Goal: Task Accomplishment & Management: Use online tool/utility

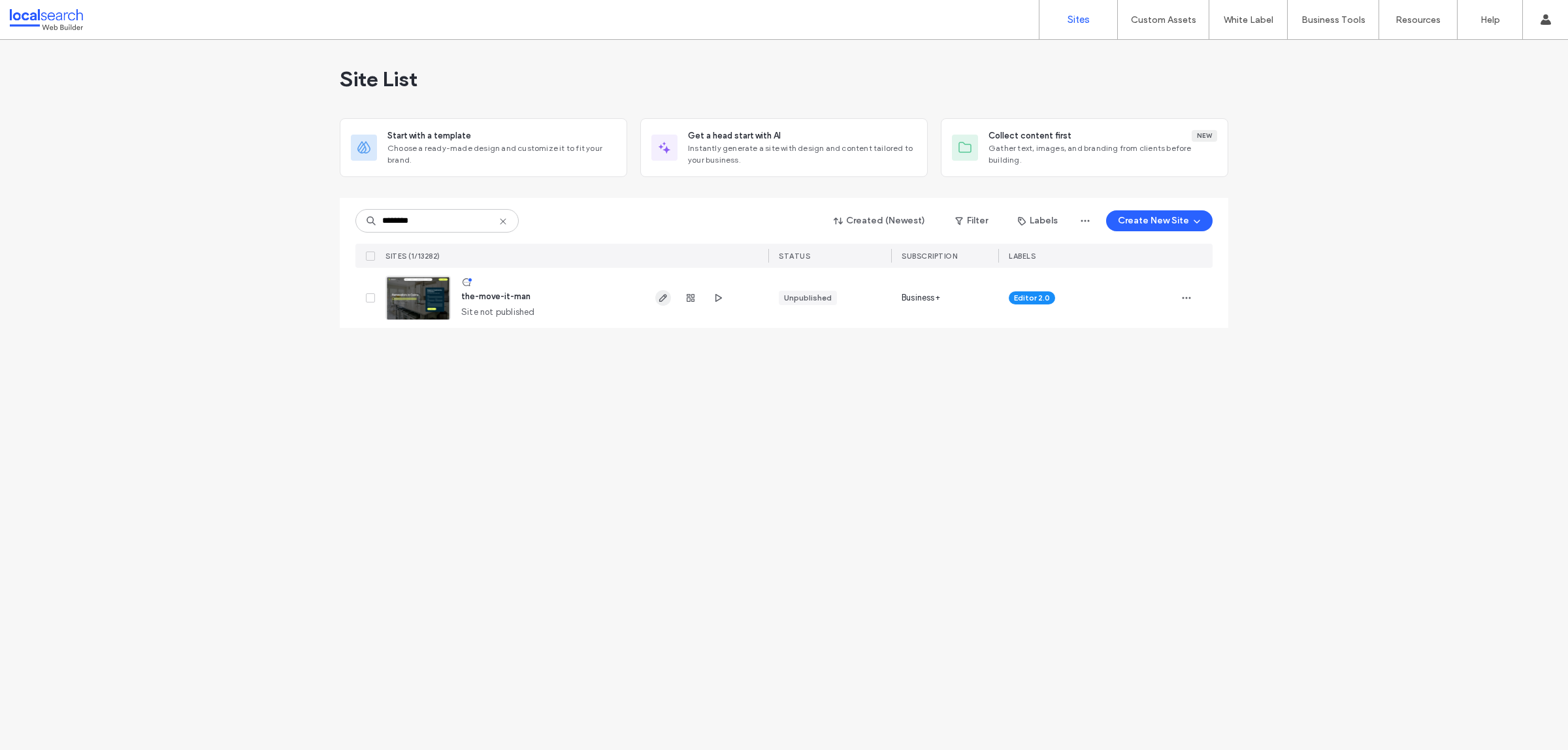
type input "********"
click at [655, 300] on span "button" at bounding box center [663, 298] width 16 height 16
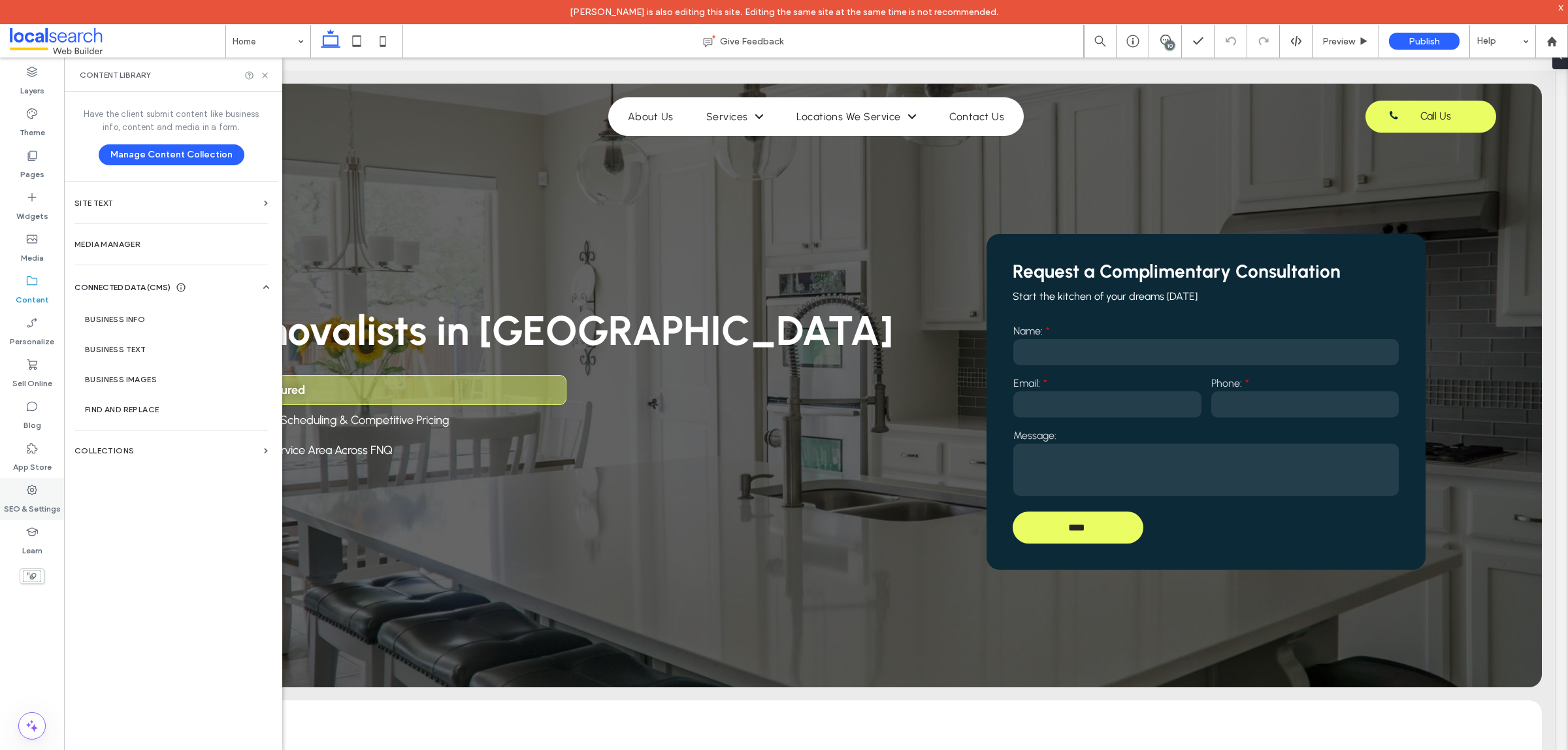
click at [44, 510] on label "SEO & Settings" at bounding box center [32, 506] width 57 height 18
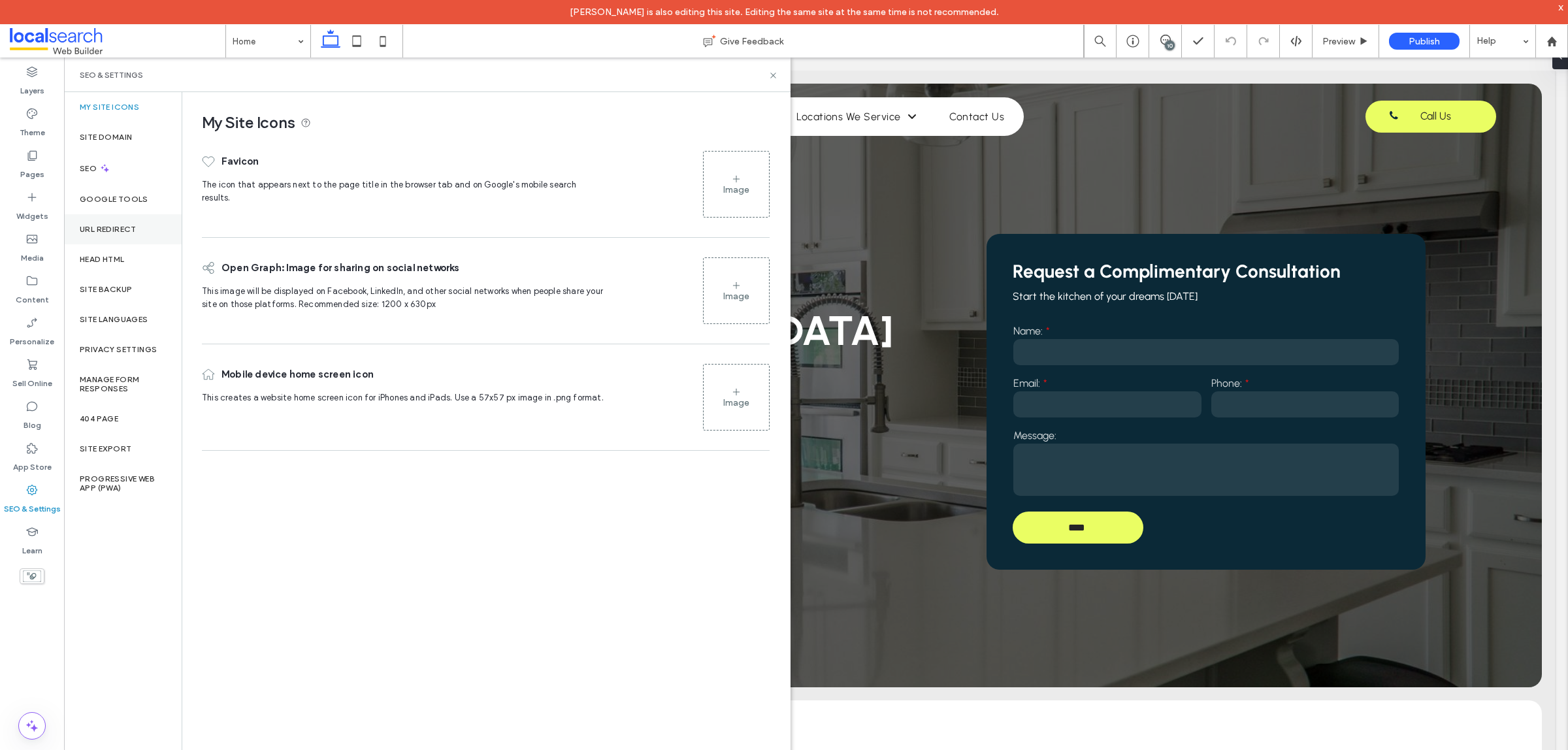
click at [121, 229] on label "URL Redirect" at bounding box center [108, 229] width 57 height 9
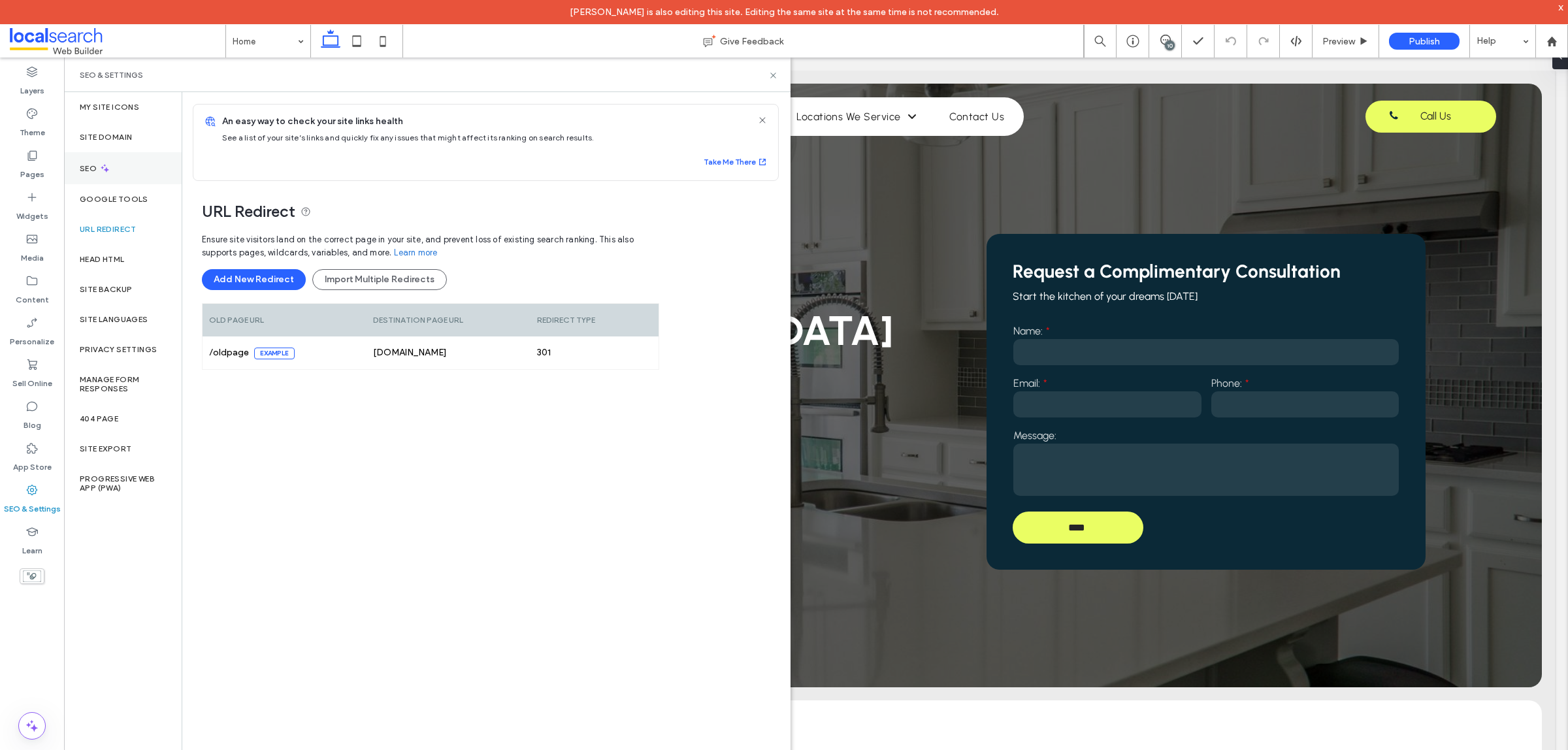
click at [125, 172] on div "SEO" at bounding box center [122, 168] width 117 height 32
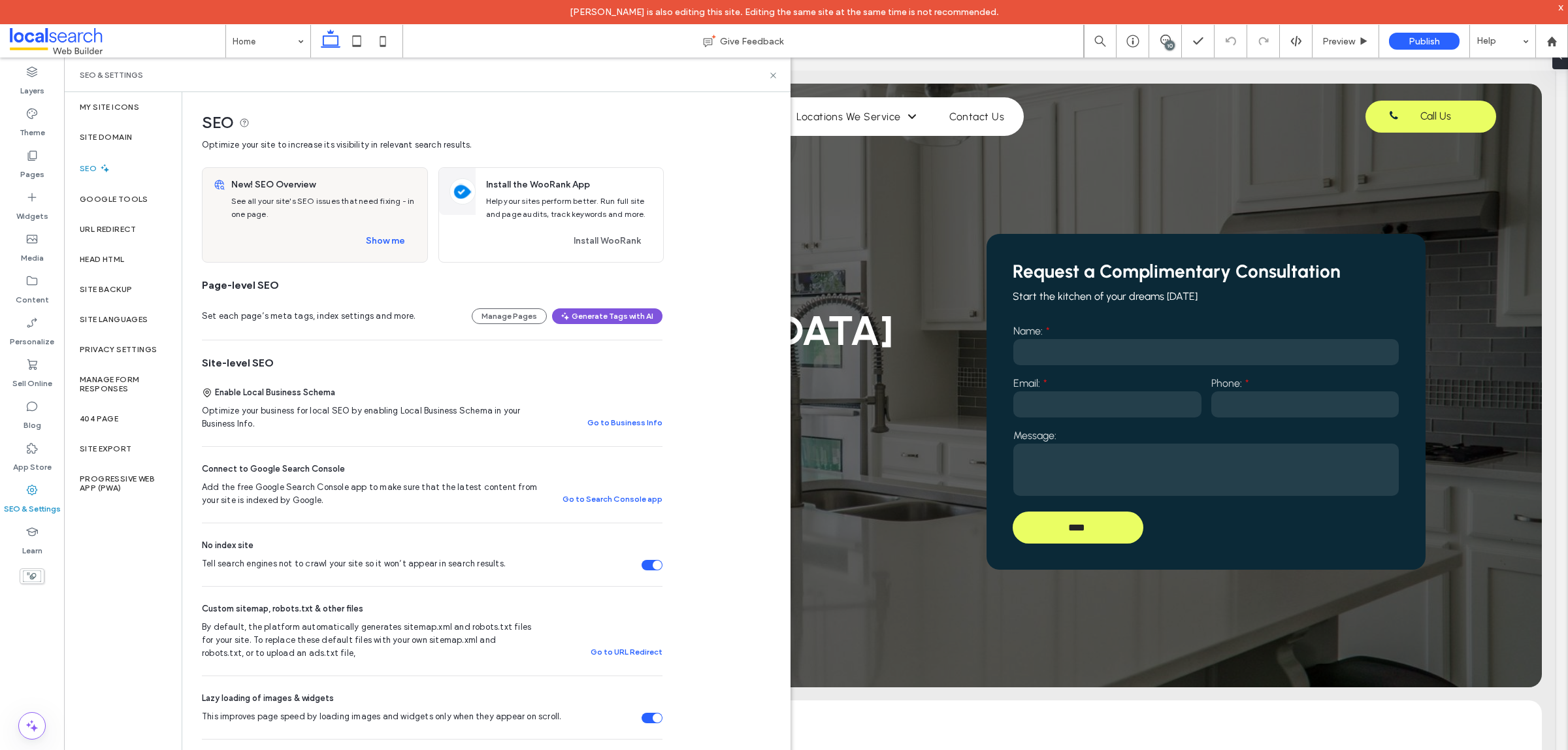
click at [571, 312] on span "button" at bounding box center [566, 316] width 12 height 14
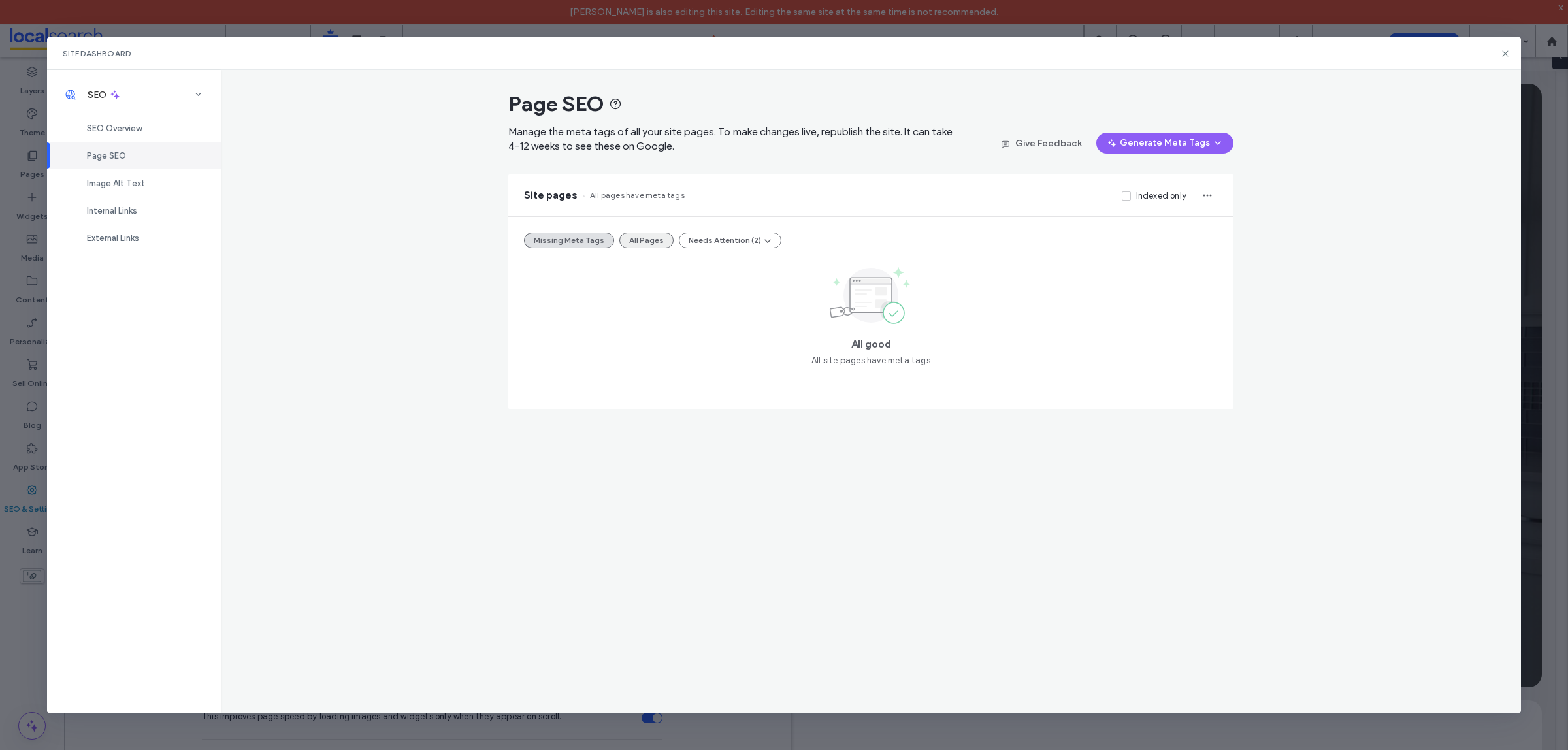
click at [641, 236] on button "All Pages" at bounding box center [646, 240] width 54 height 16
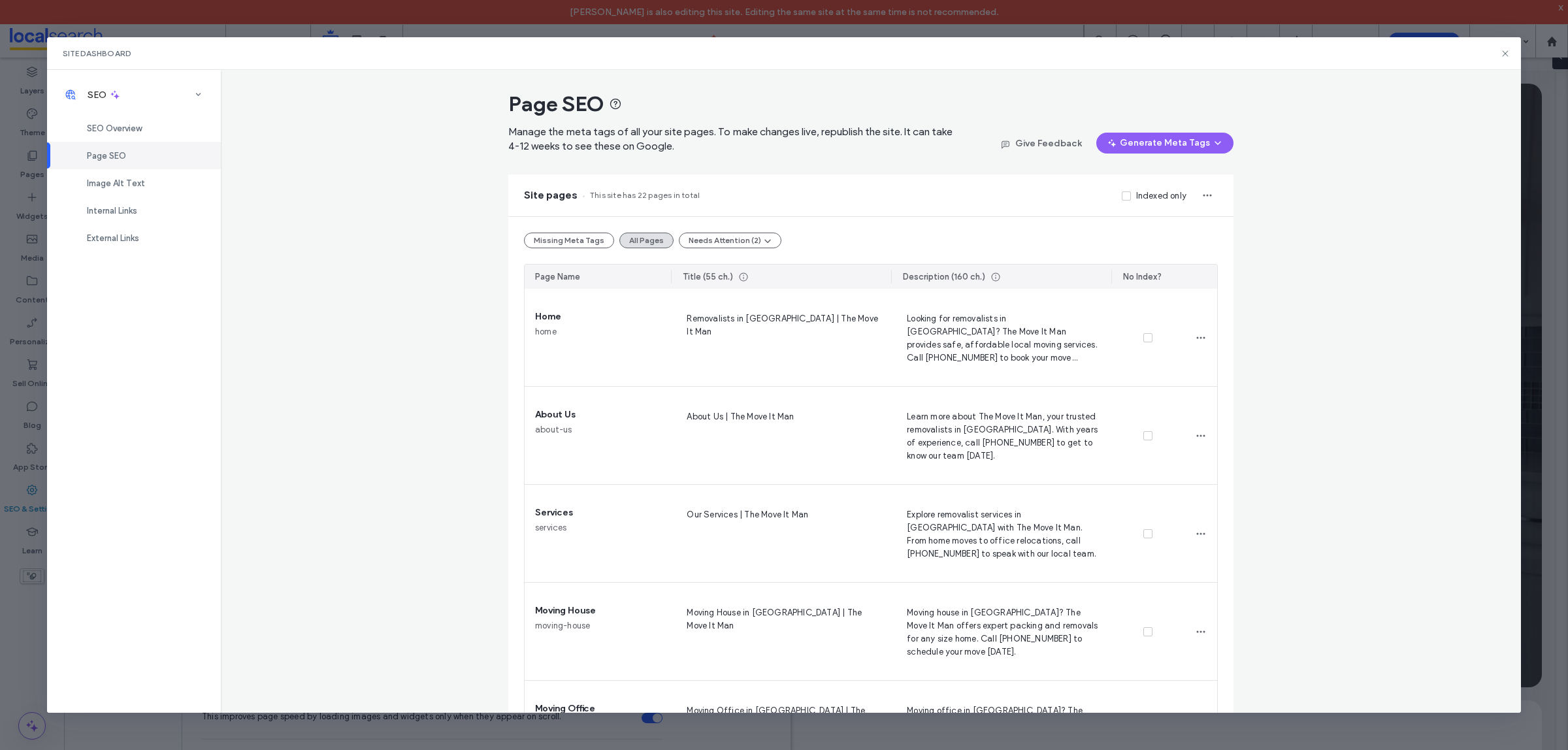
click at [390, 253] on div "Page SEO Manage the meta tags of all your site pages. To make changes live, rep…" at bounding box center [870, 391] width 1300 height 642
click at [1503, 57] on icon at bounding box center [1505, 53] width 11 height 11
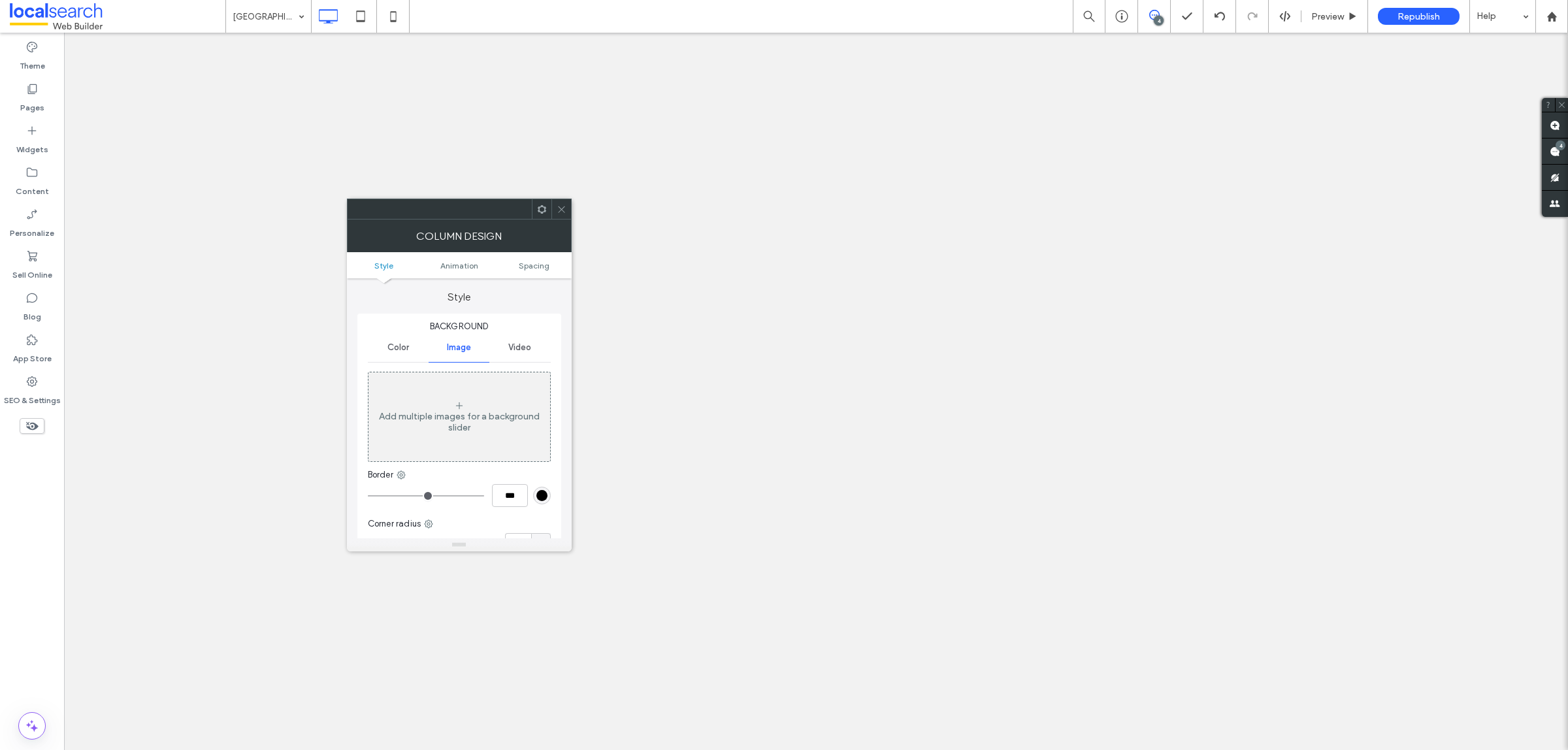
click at [557, 199] on div at bounding box center [459, 209] width 225 height 21
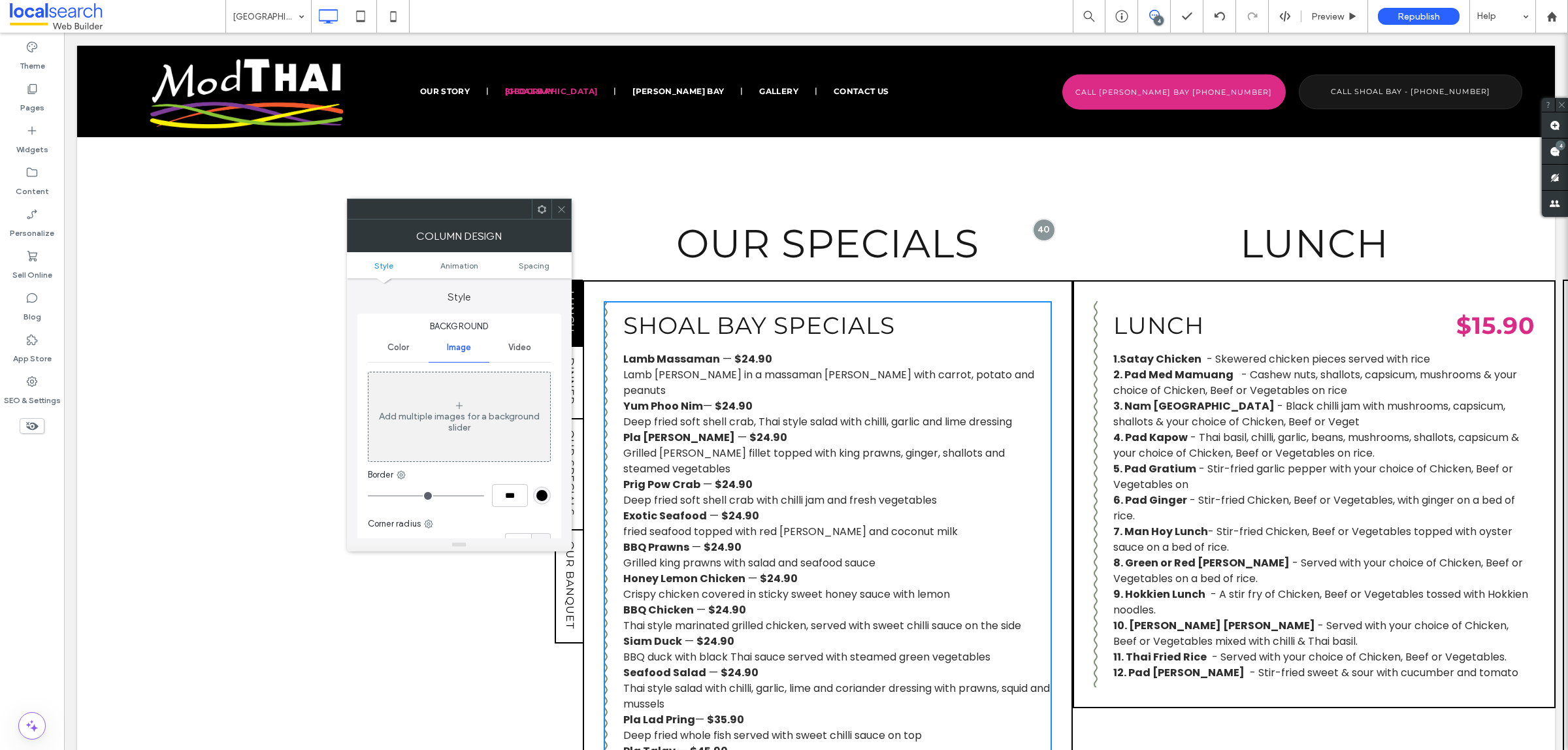
click at [556, 207] on div at bounding box center [561, 210] width 20 height 20
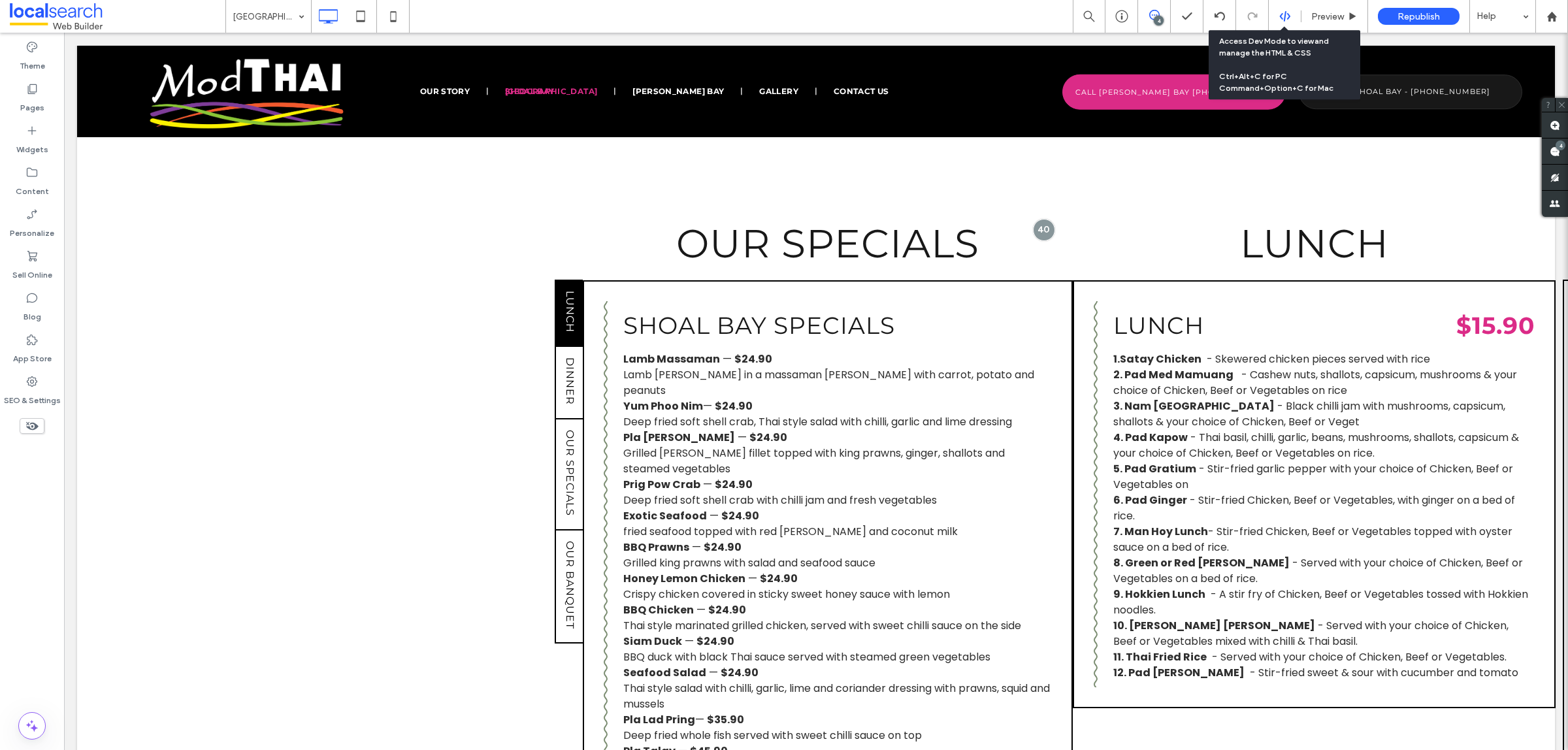
click at [1281, 20] on icon at bounding box center [1285, 17] width 12 height 12
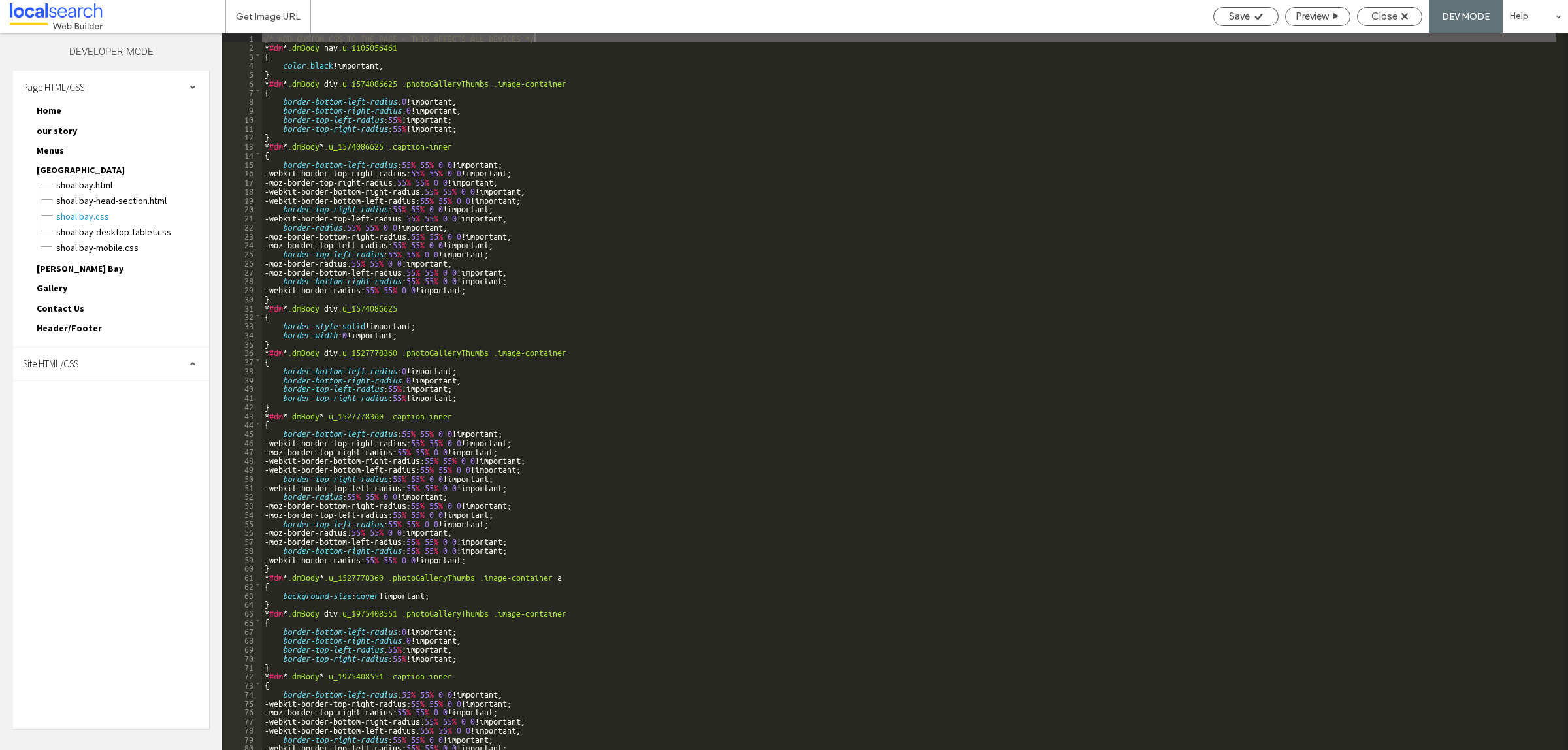
click at [160, 359] on div "Site HTML/CSS" at bounding box center [111, 363] width 196 height 32
click at [132, 414] on span "site.css" at bounding box center [135, 421] width 148 height 13
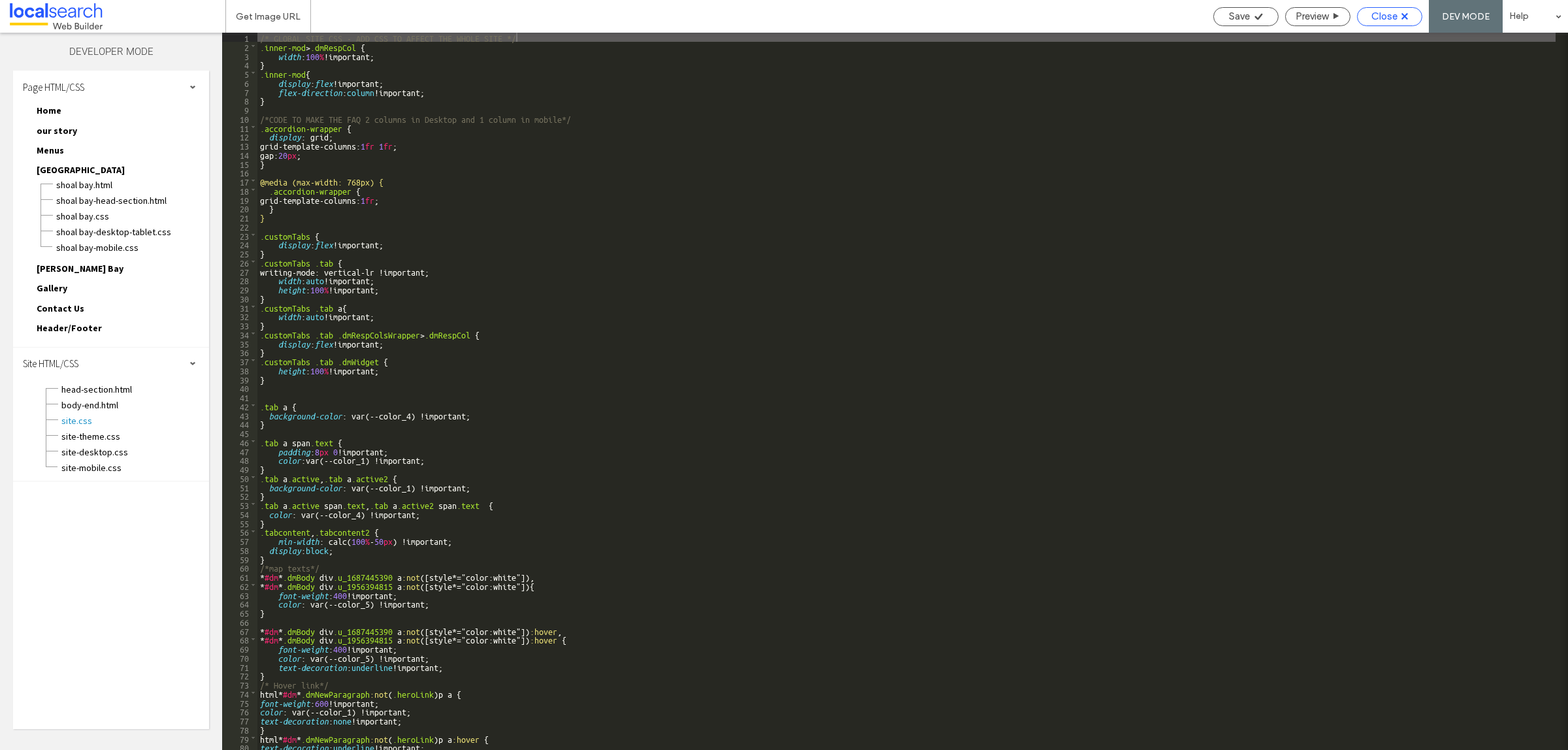
click at [1402, 15] on icon at bounding box center [1405, 17] width 7 height 7
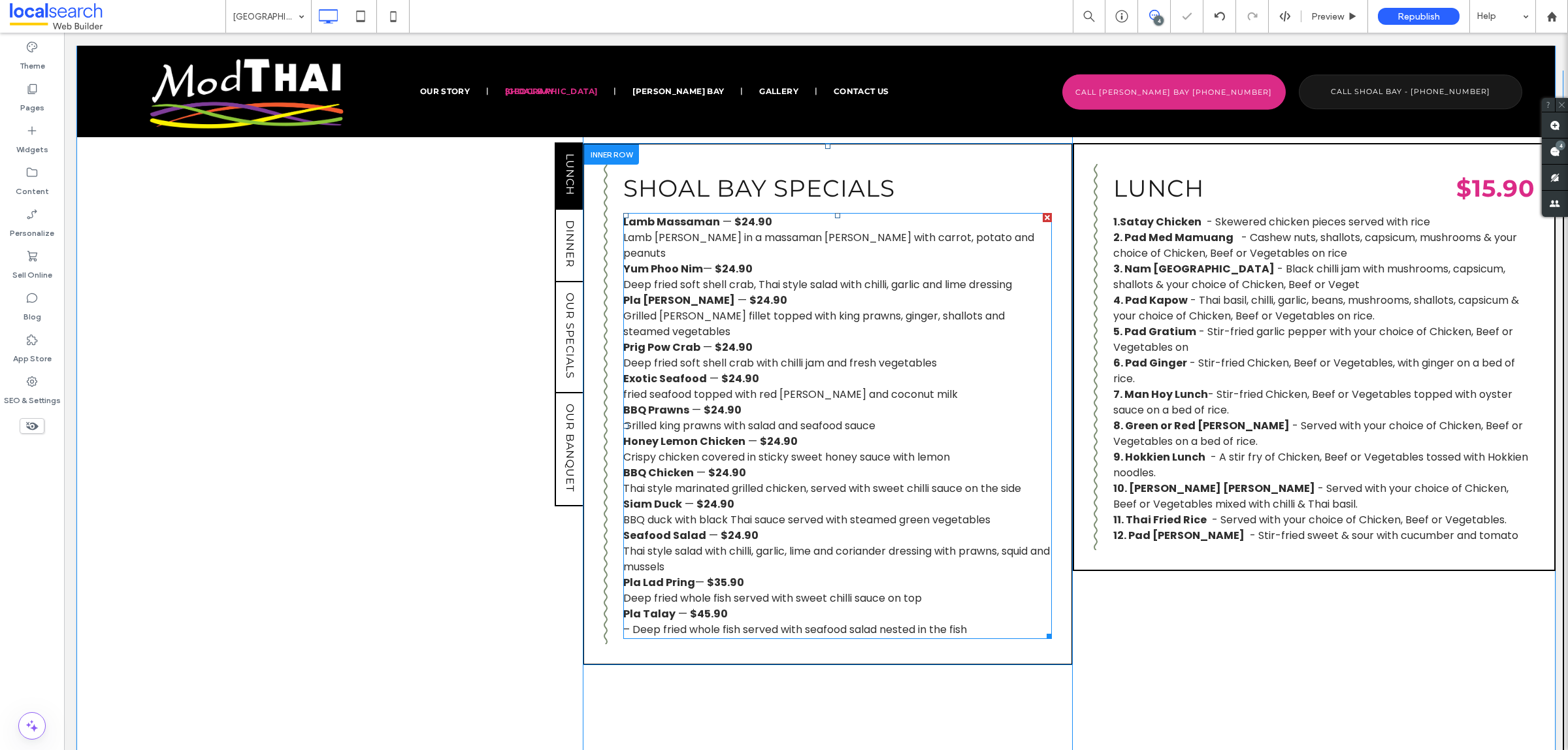
scroll to position [1061, 0]
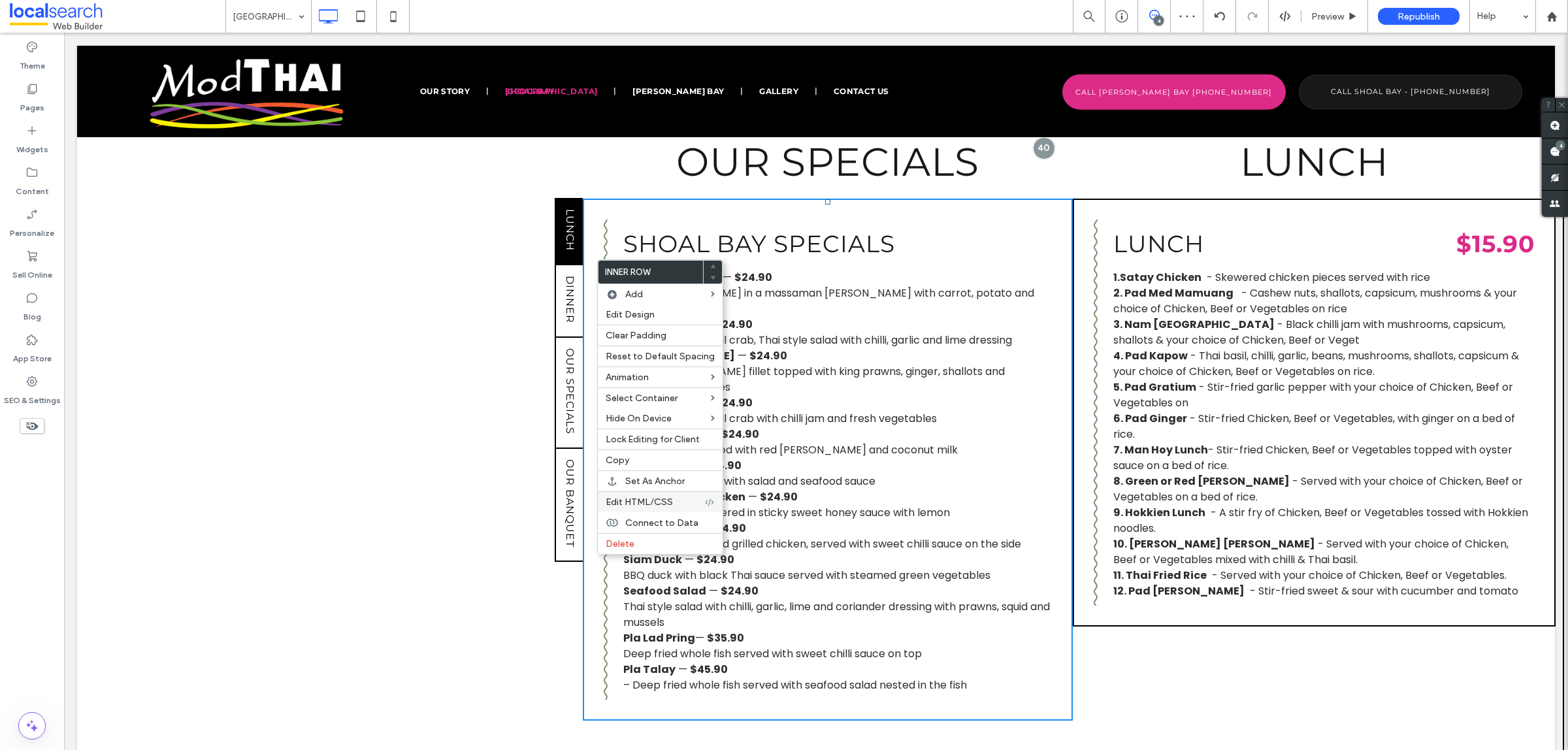
click at [642, 507] on span "Edit HTML/CSS" at bounding box center [639, 501] width 67 height 11
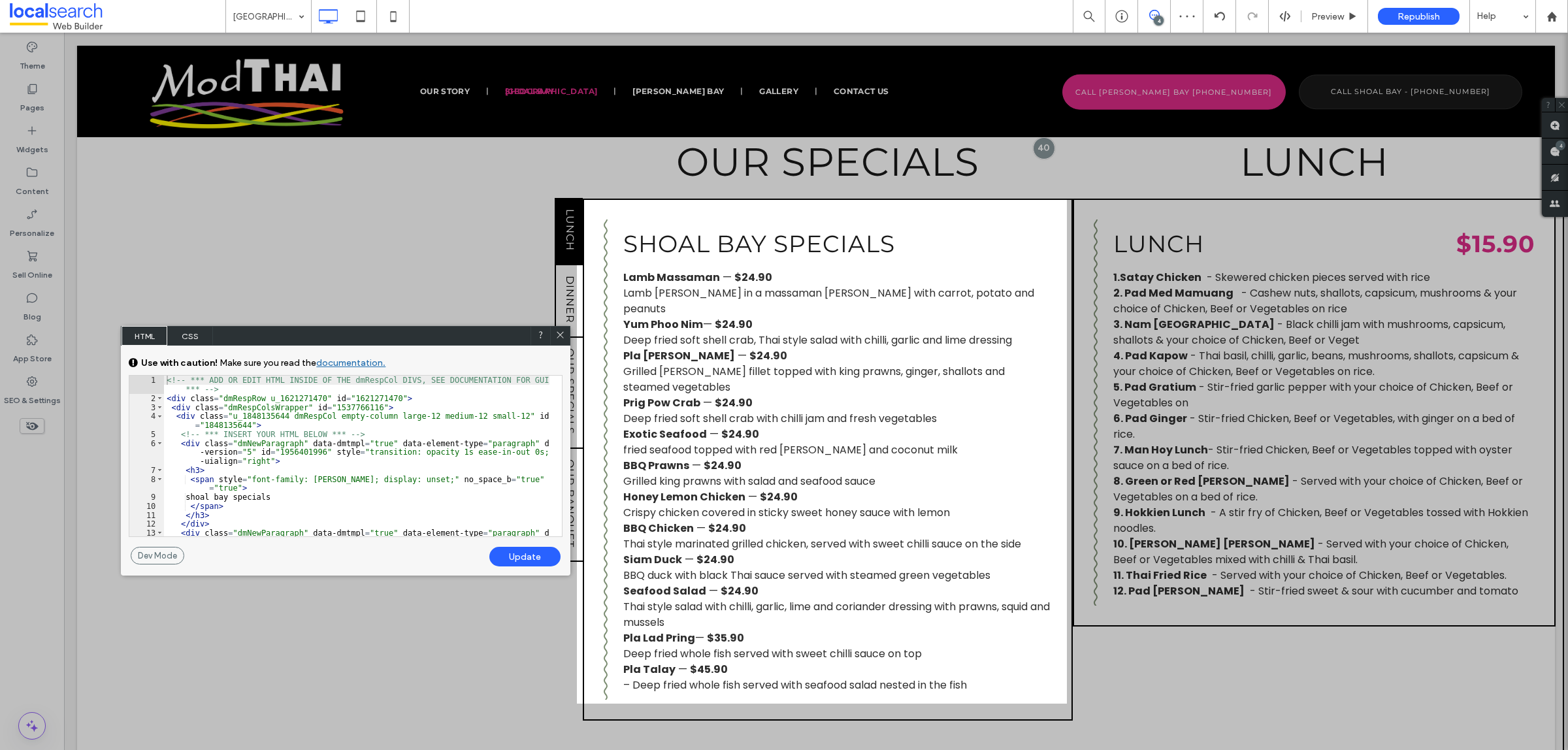
click at [191, 328] on span "CSS" at bounding box center [190, 336] width 46 height 20
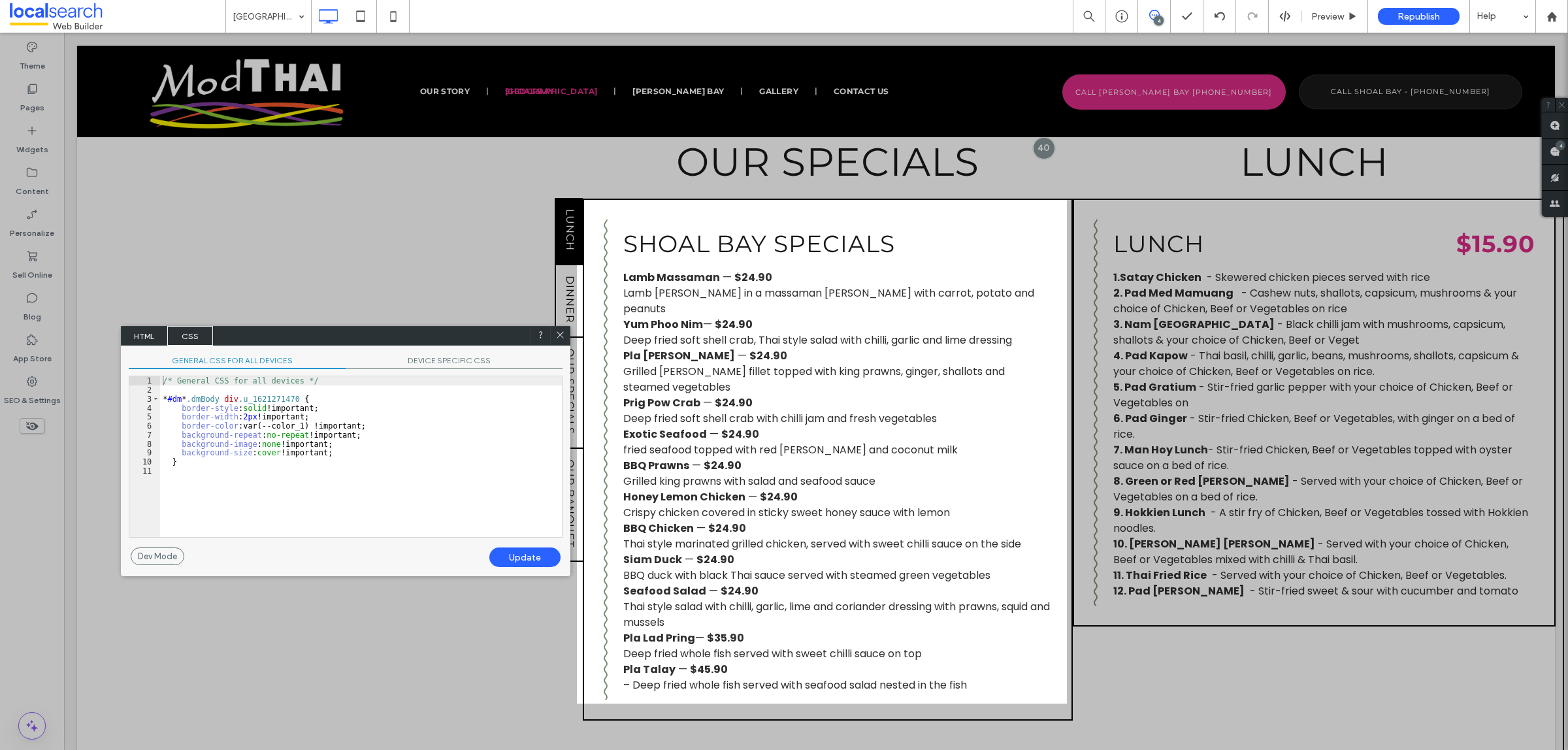
click at [438, 359] on span "DEVICE SPECIFIC CSS" at bounding box center [454, 362] width 217 height 13
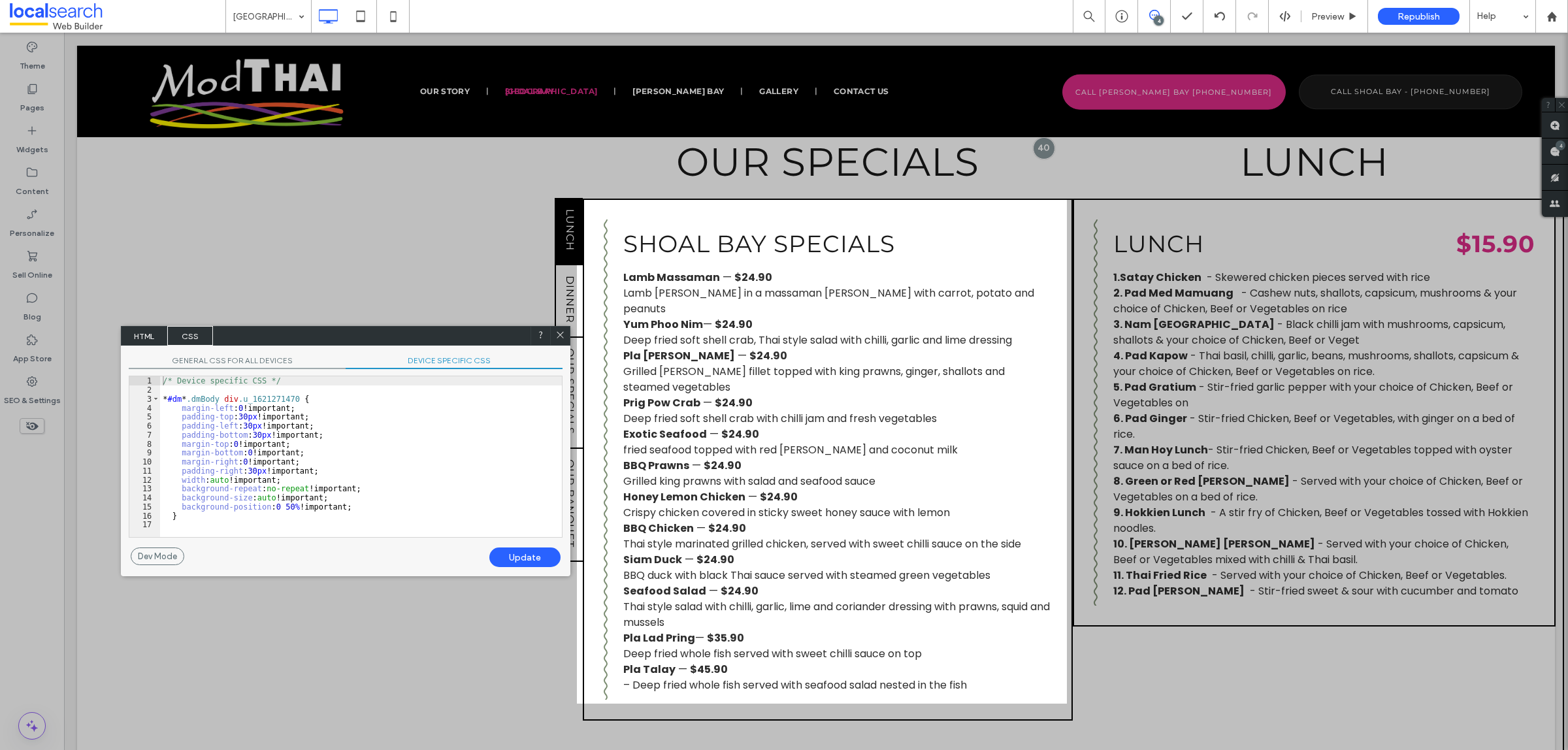
drag, startPoint x: 561, startPoint y: 337, endPoint x: 529, endPoint y: 286, distance: 60.2
click at [561, 337] on icon at bounding box center [561, 335] width 10 height 10
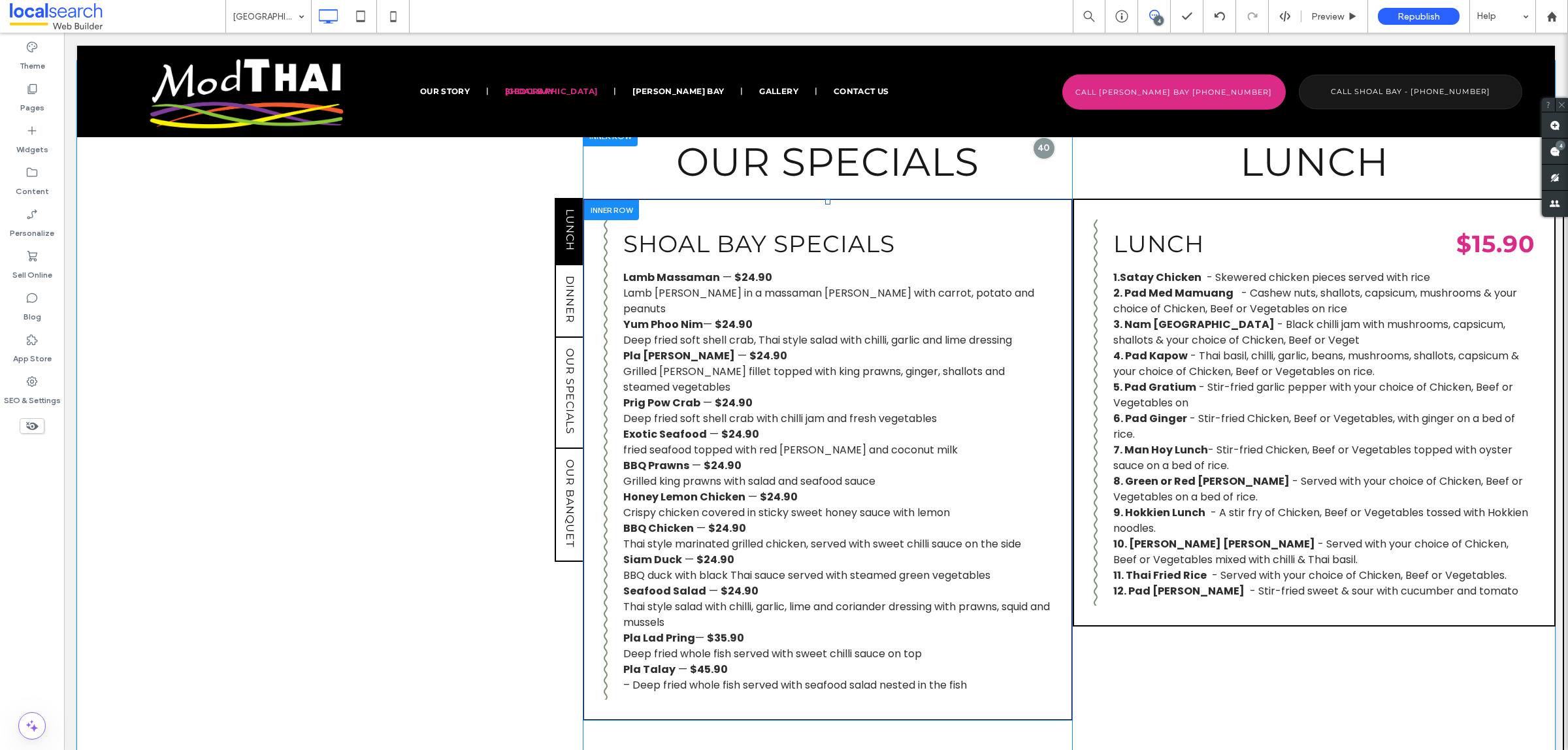
click at [604, 303] on div "shoal bay specials Lamb Massaman — $24.90 Lamb shanks in a massaman curry with …" at bounding box center [828, 459] width 448 height 480
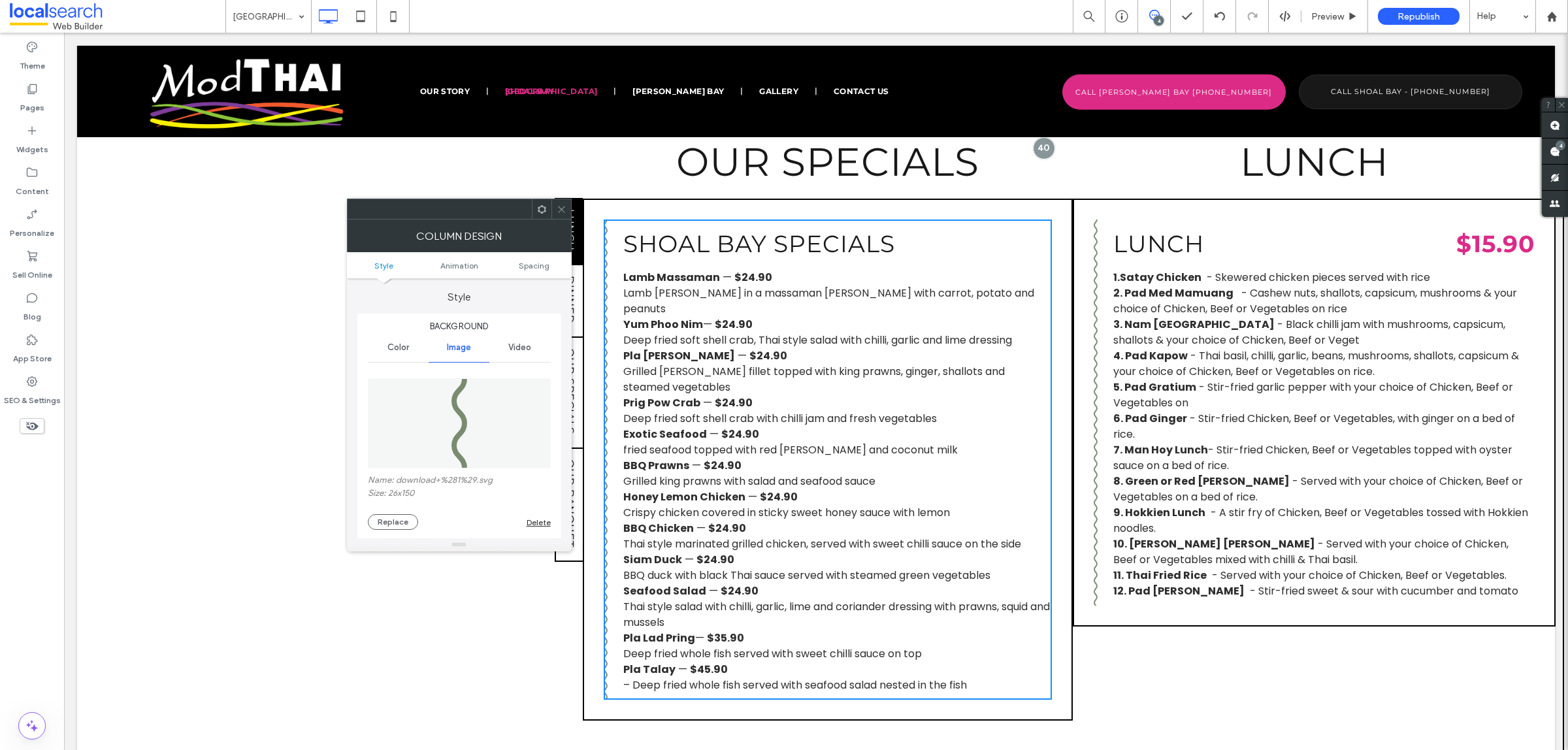
click at [540, 211] on use at bounding box center [542, 209] width 8 height 8
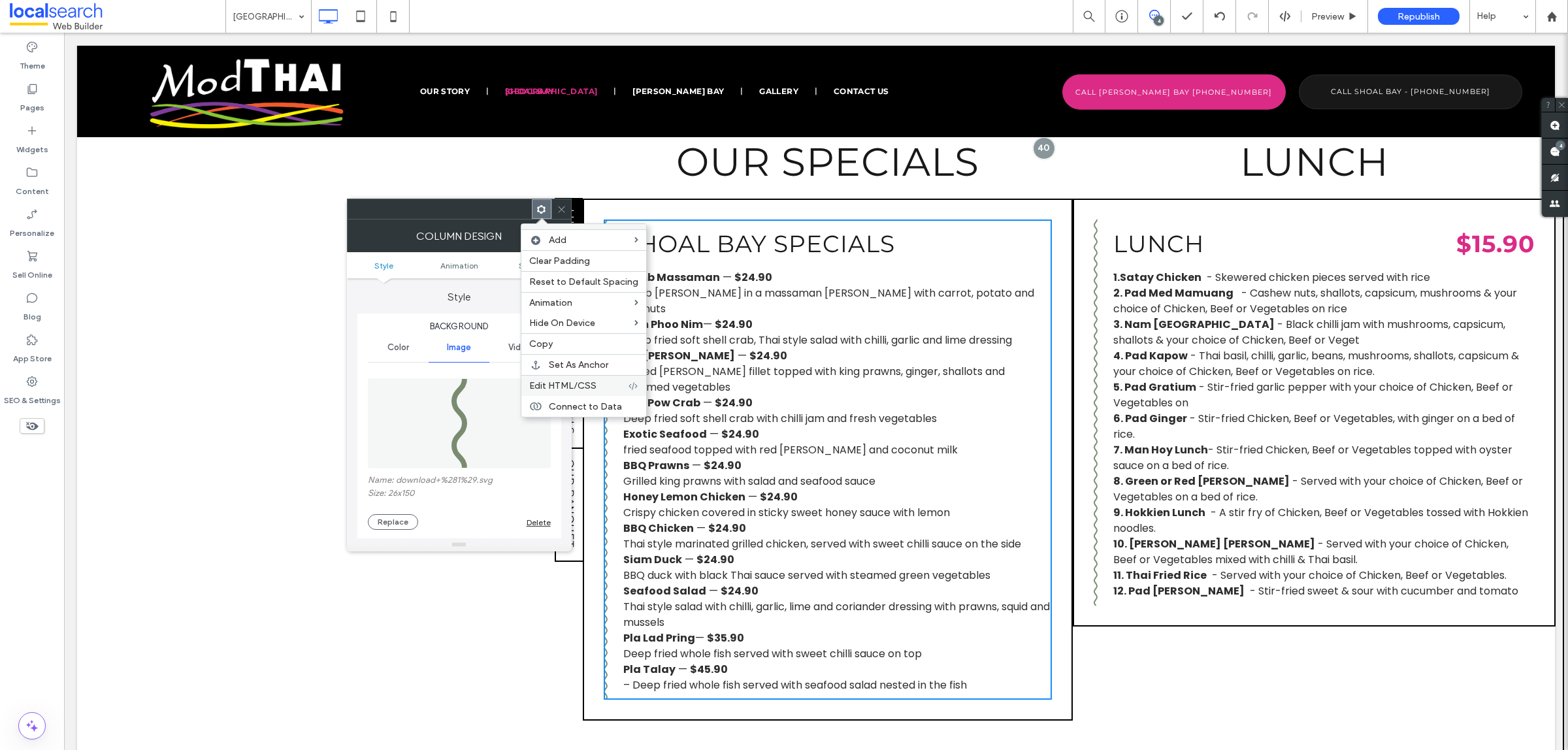
click at [553, 387] on span "Edit HTML/CSS" at bounding box center [562, 385] width 67 height 11
